Goal: Check status: Check status

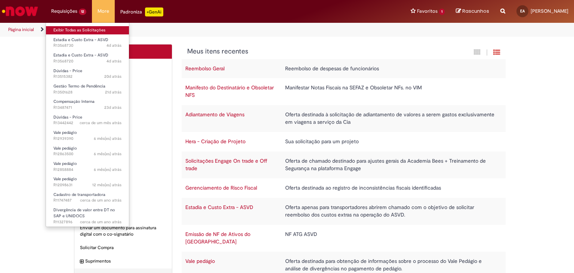
click at [69, 30] on link "Exibir Todas as Solicitações" at bounding box center [87, 30] width 83 height 8
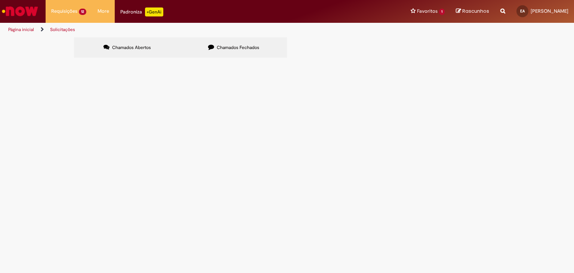
click at [0, 0] on span "Em Tratamento" at bounding box center [0, 0] width 0 height 0
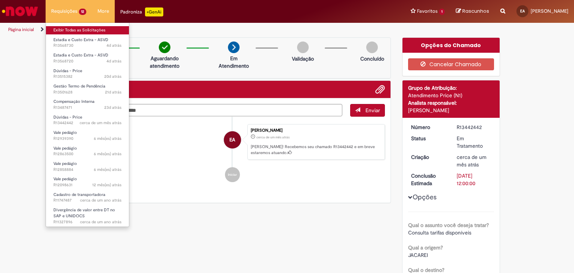
click at [77, 31] on link "Exibir Todas as Solicitações" at bounding box center [87, 30] width 83 height 8
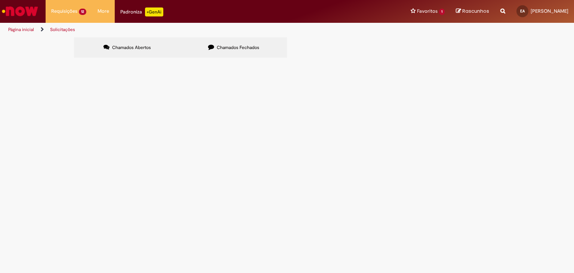
click at [0, 0] on span "Aberto" at bounding box center [0, 0] width 0 height 0
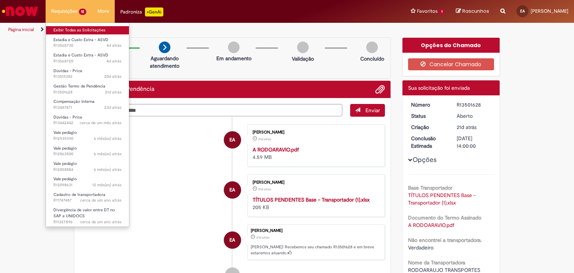
click at [75, 30] on link "Exibir Todas as Solicitações" at bounding box center [87, 30] width 83 height 8
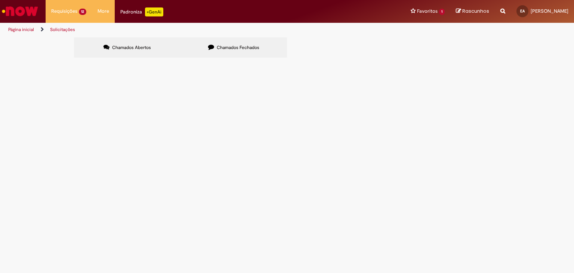
scroll to position [35, 0]
click at [0, 0] on span "Em Tratamento" at bounding box center [0, 0] width 0 height 0
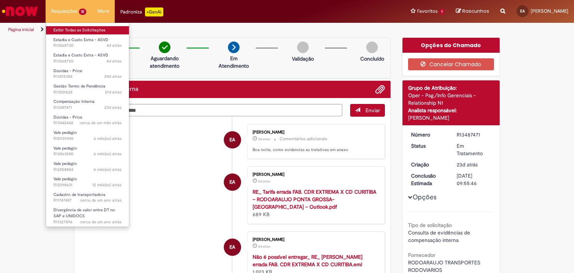
click at [70, 26] on link "Exibir Todas as Solicitações" at bounding box center [87, 30] width 83 height 8
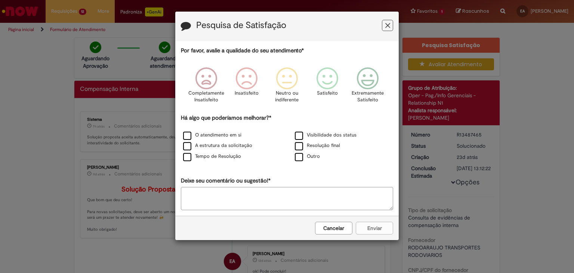
click at [341, 225] on button "Cancelar" at bounding box center [333, 228] width 37 height 13
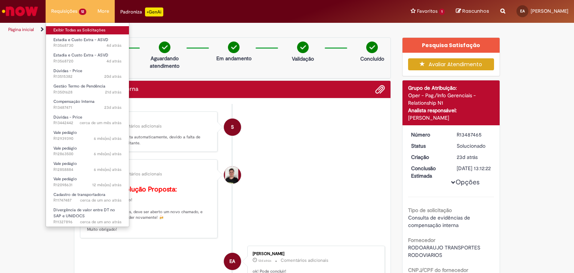
click at [78, 28] on link "Exibir Todas as Solicitações" at bounding box center [87, 30] width 83 height 8
